Goal: Transaction & Acquisition: Purchase product/service

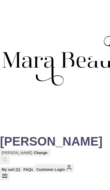
scroll to position [331, 0]
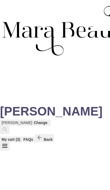
type input "[PERSON_NAME]"
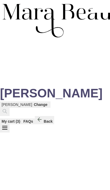
scroll to position [0, 0]
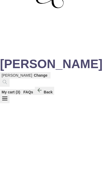
type input "8163626748"
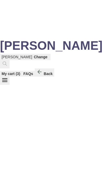
type input "testing 2"
type input "[EMAIL_ADDRESS][DOMAIN_NAME]"
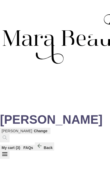
scroll to position [63, 0]
